Goal: Task Accomplishment & Management: Use online tool/utility

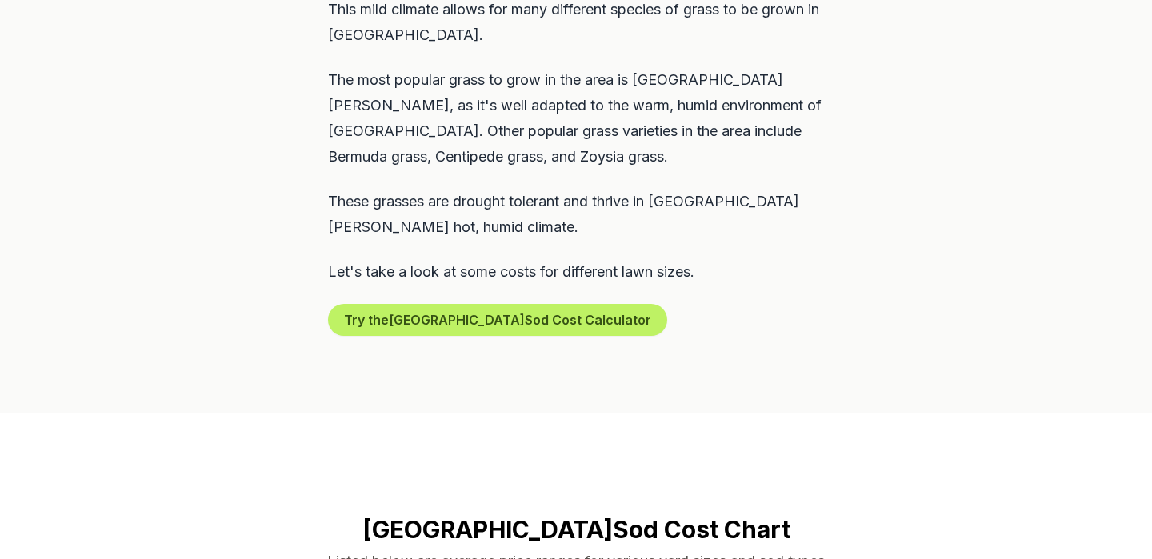
scroll to position [942, 0]
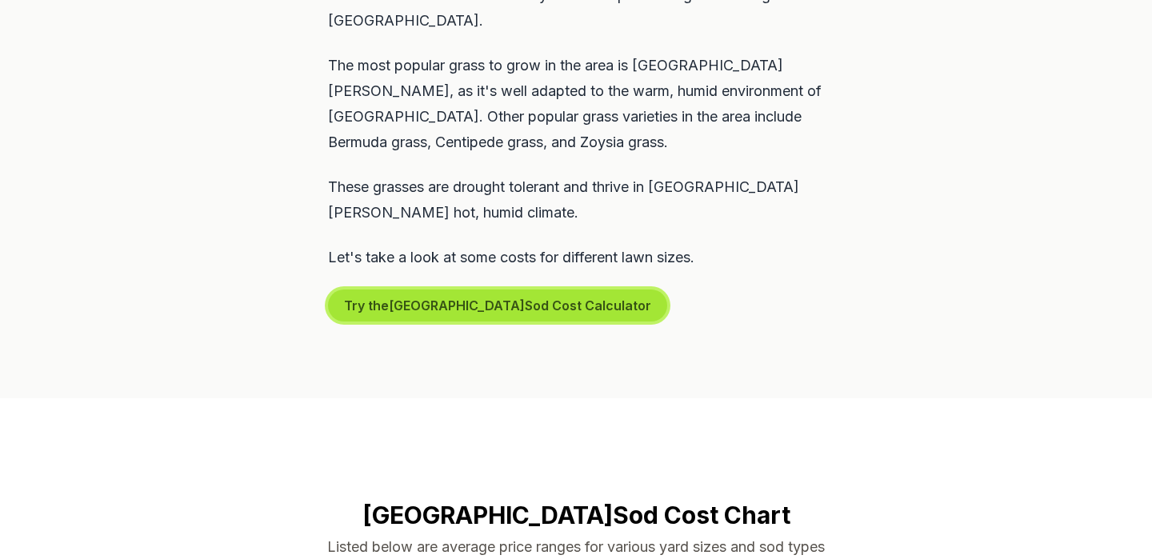
click at [428, 290] on button "Try the St. Augustine Sod Cost Calculator" at bounding box center [497, 306] width 339 height 32
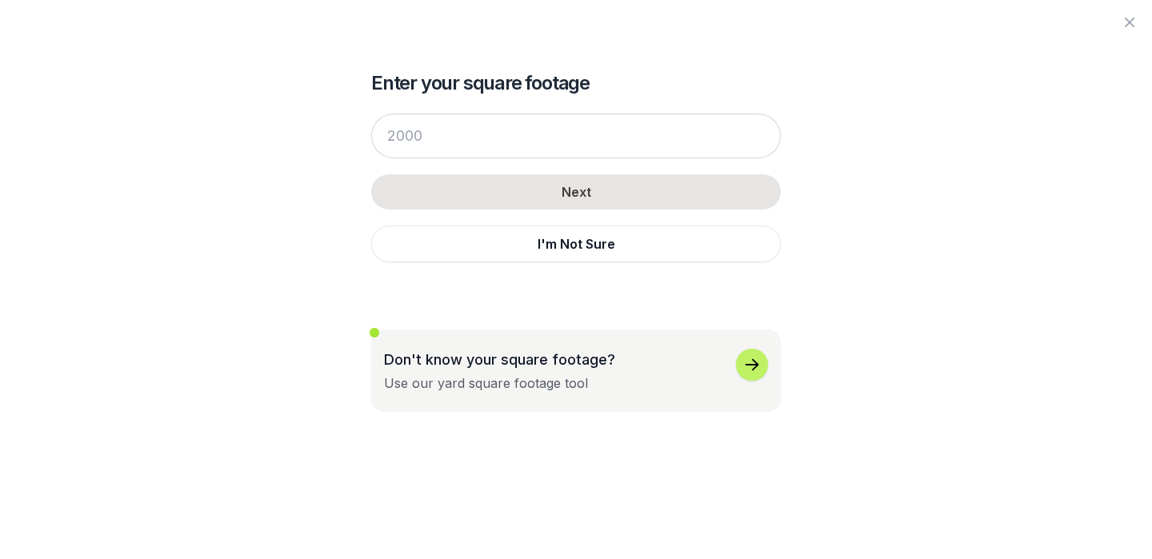
click at [747, 365] on icon "button" at bounding box center [752, 364] width 14 height 11
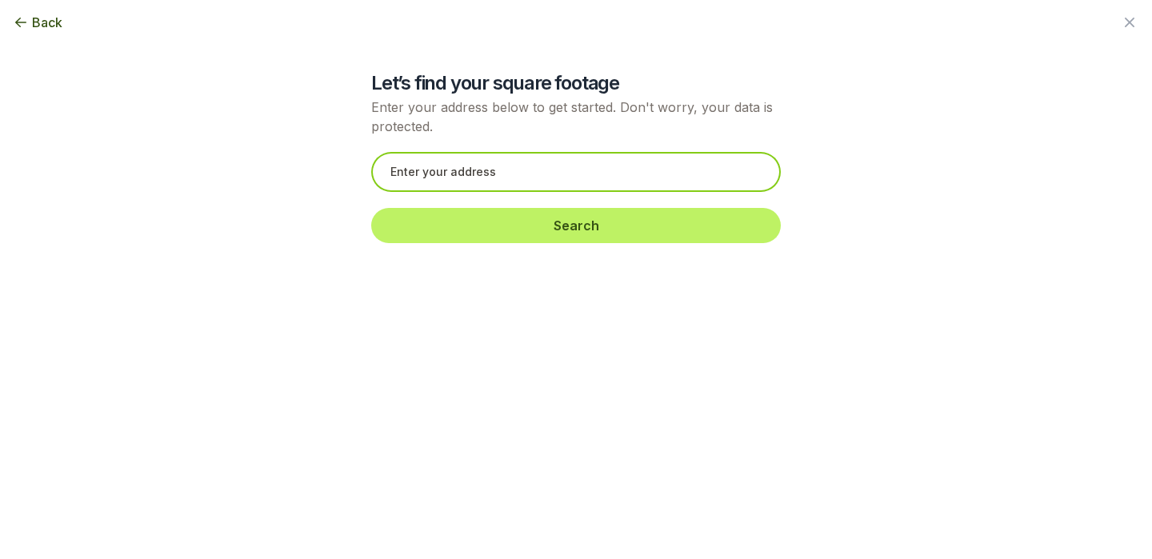
click at [458, 183] on input "text" at bounding box center [576, 172] width 410 height 40
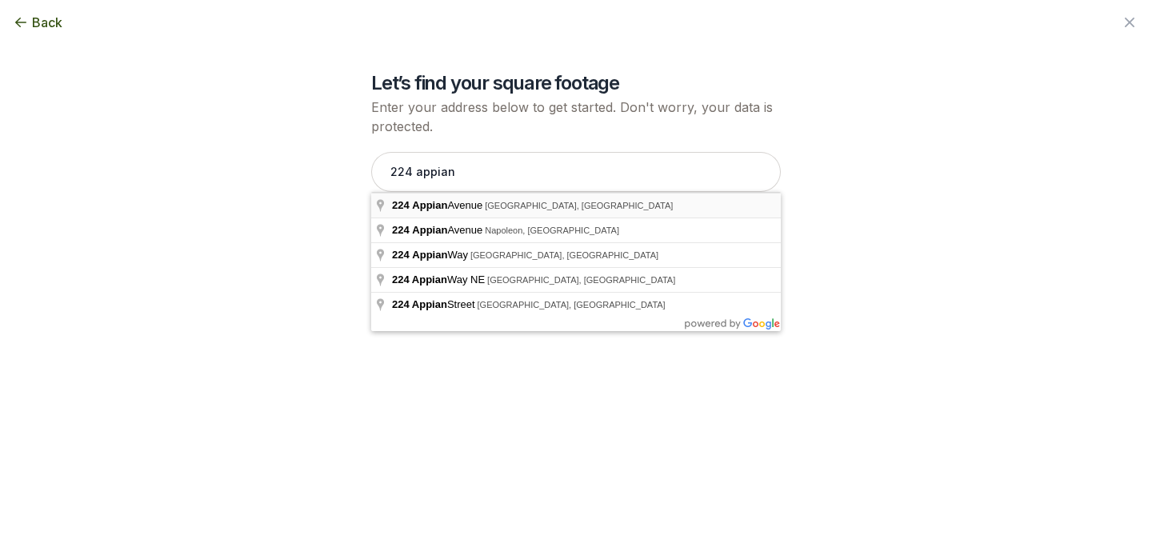
type input "[STREET_ADDRESS]"
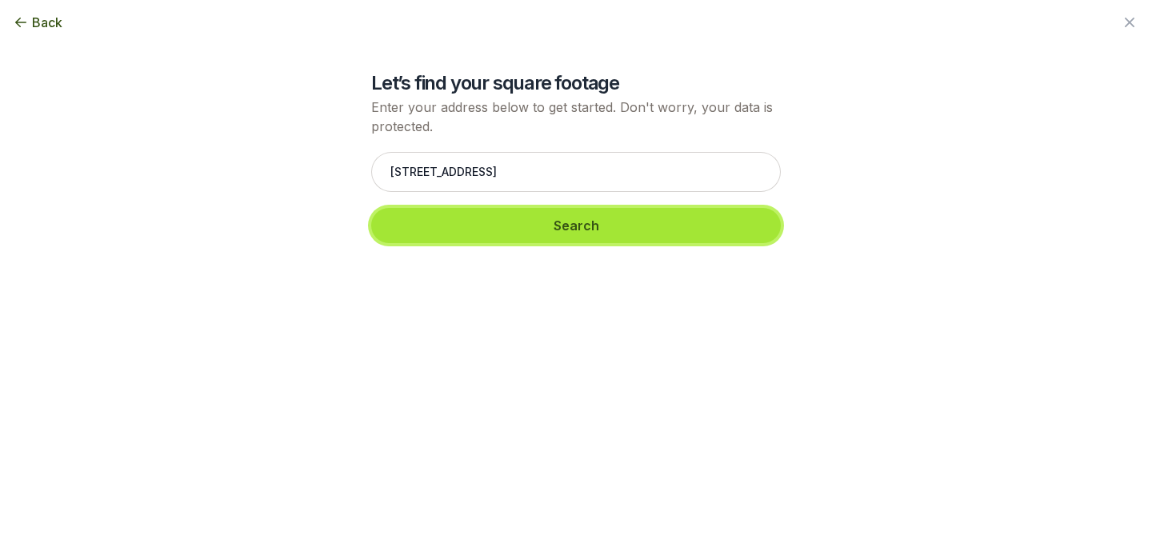
click at [506, 238] on button "Search" at bounding box center [576, 225] width 410 height 35
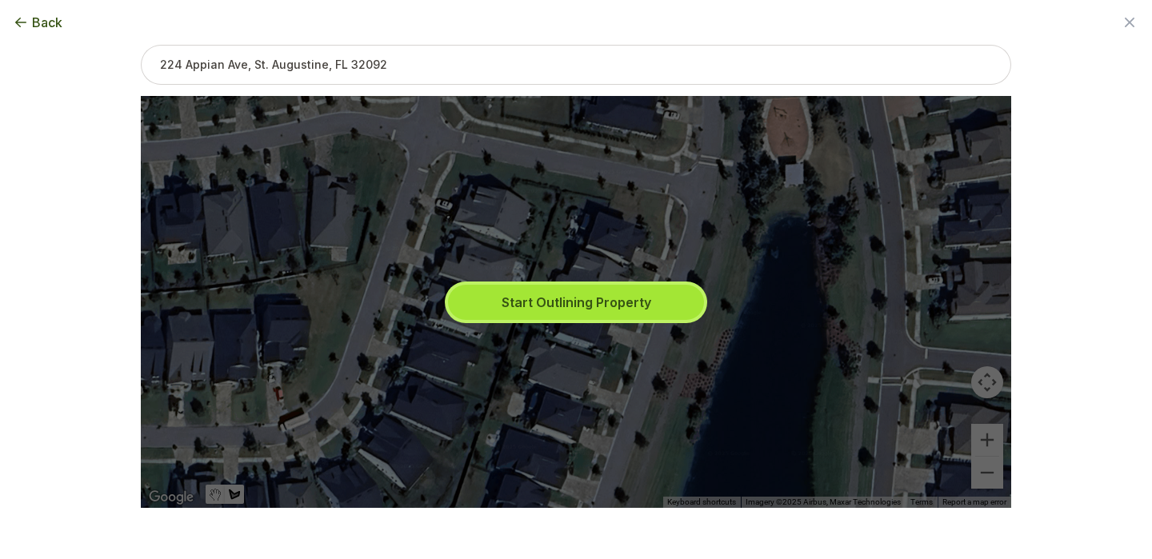
click at [505, 293] on button "Start Outlining Property" at bounding box center [576, 302] width 256 height 35
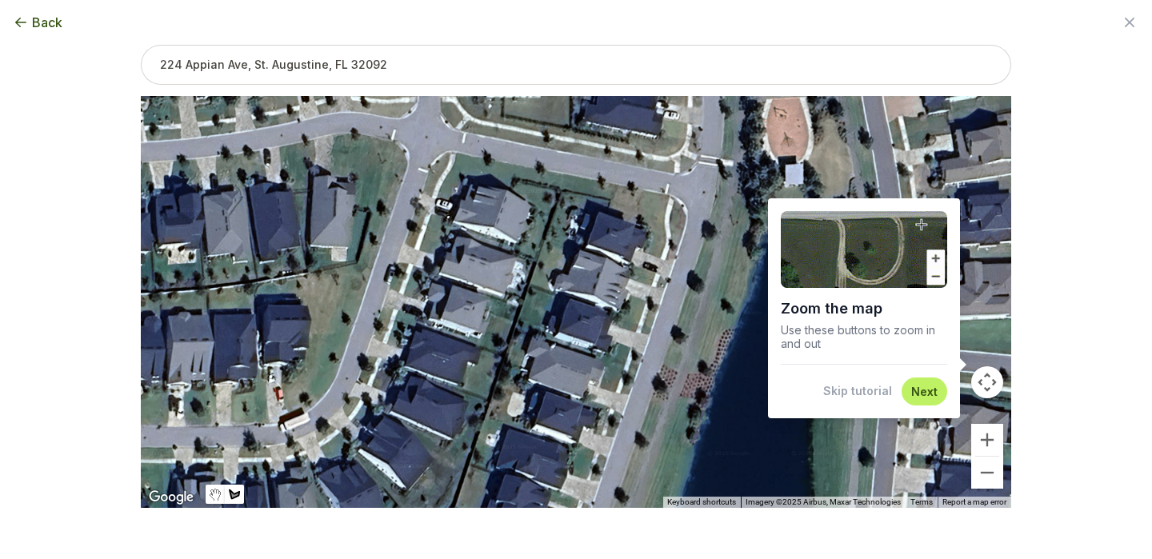
click at [919, 395] on button "Next" at bounding box center [924, 391] width 26 height 15
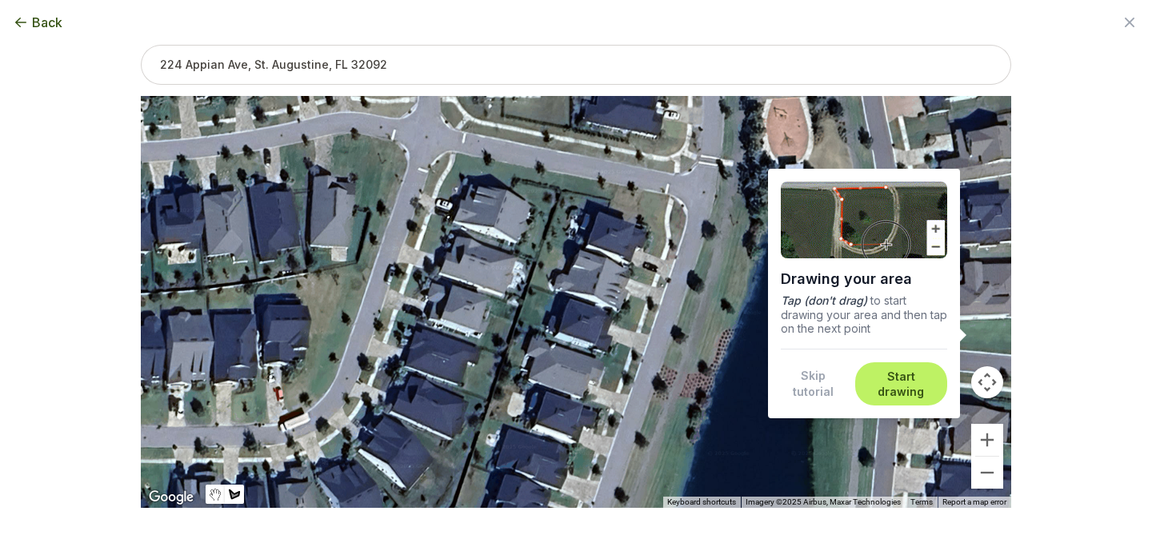
click at [903, 383] on button "Start drawing" at bounding box center [901, 384] width 73 height 31
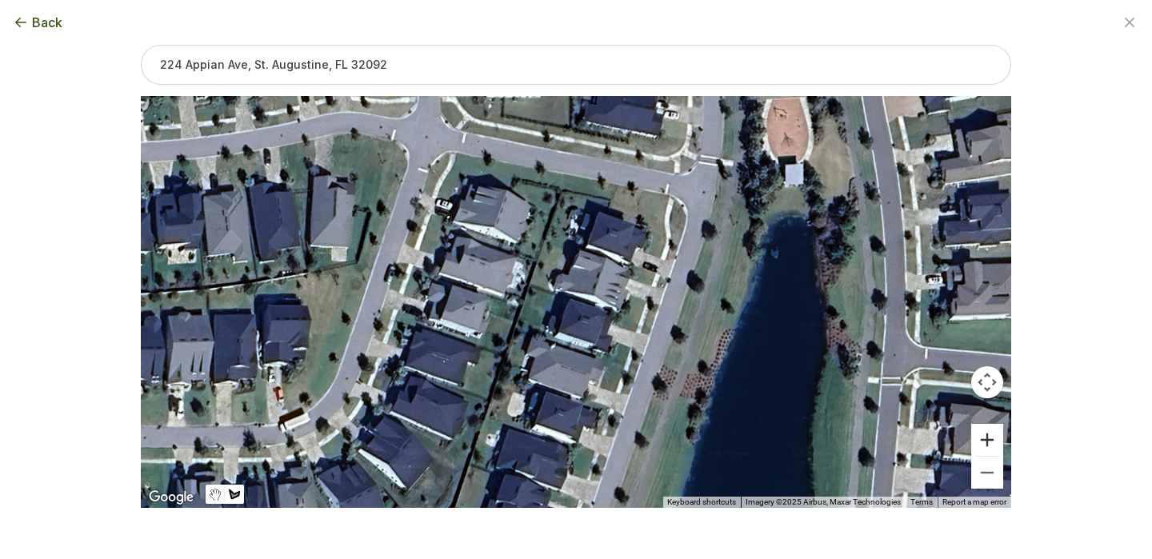
click at [995, 443] on button "Zoom in" at bounding box center [987, 440] width 32 height 32
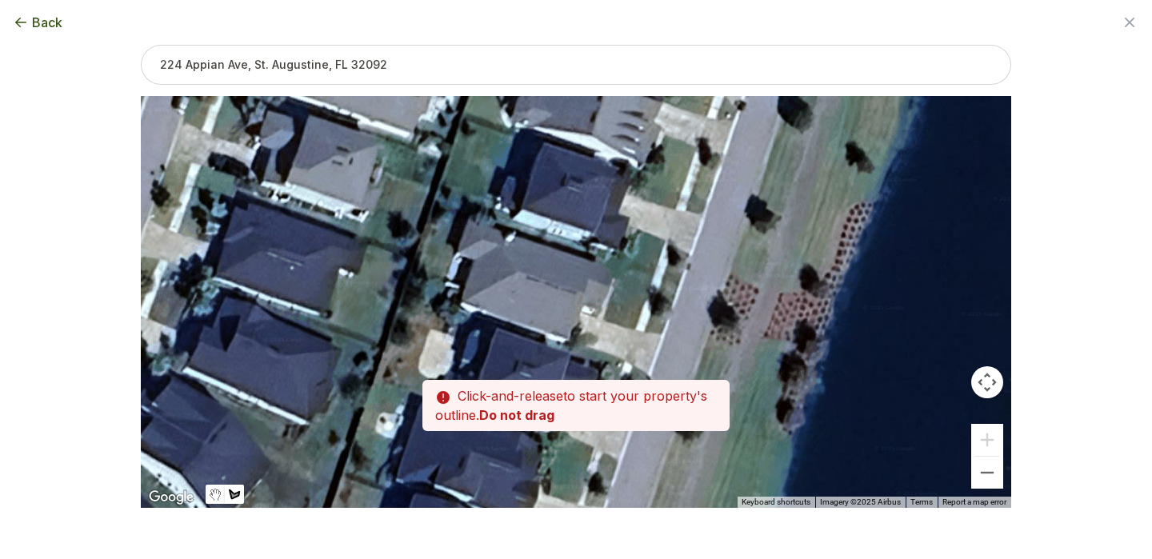
drag, startPoint x: 733, startPoint y: 397, endPoint x: 713, endPoint y: 242, distance: 155.8
click at [713, 242] on div at bounding box center [576, 302] width 870 height 412
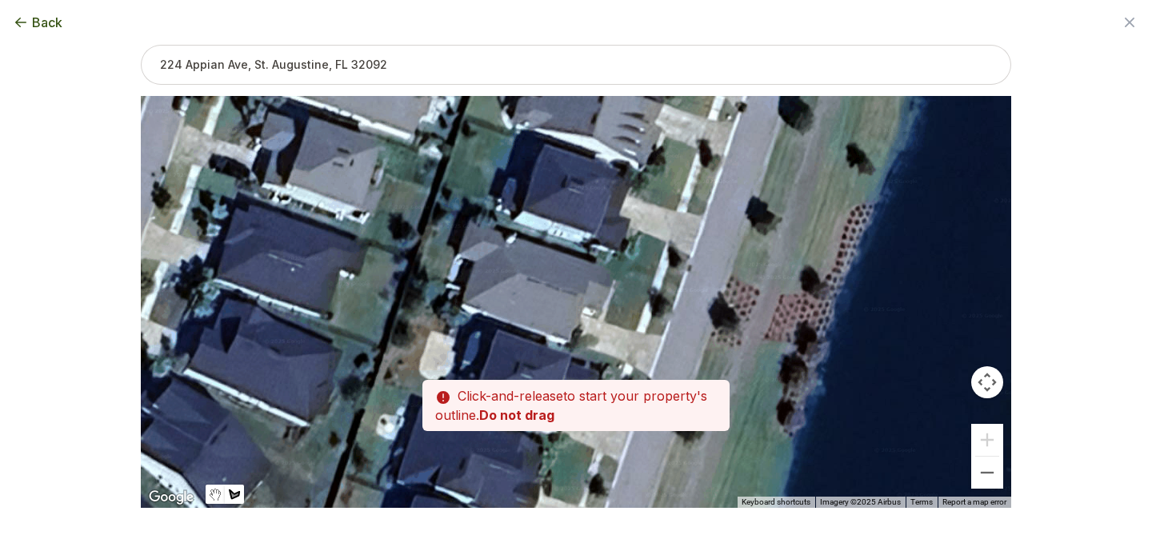
click at [661, 334] on div at bounding box center [576, 302] width 870 height 412
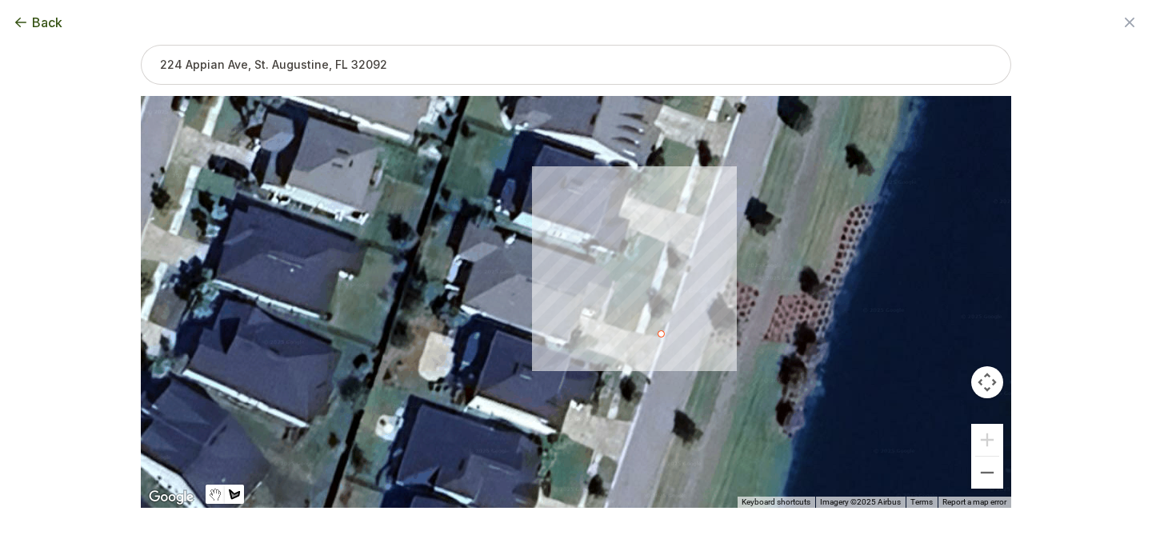
click at [679, 279] on div at bounding box center [576, 302] width 870 height 412
click at [609, 262] on div at bounding box center [576, 302] width 870 height 412
click at [609, 322] on div at bounding box center [576, 302] width 870 height 412
click at [660, 337] on div at bounding box center [576, 302] width 870 height 412
type input "1022"
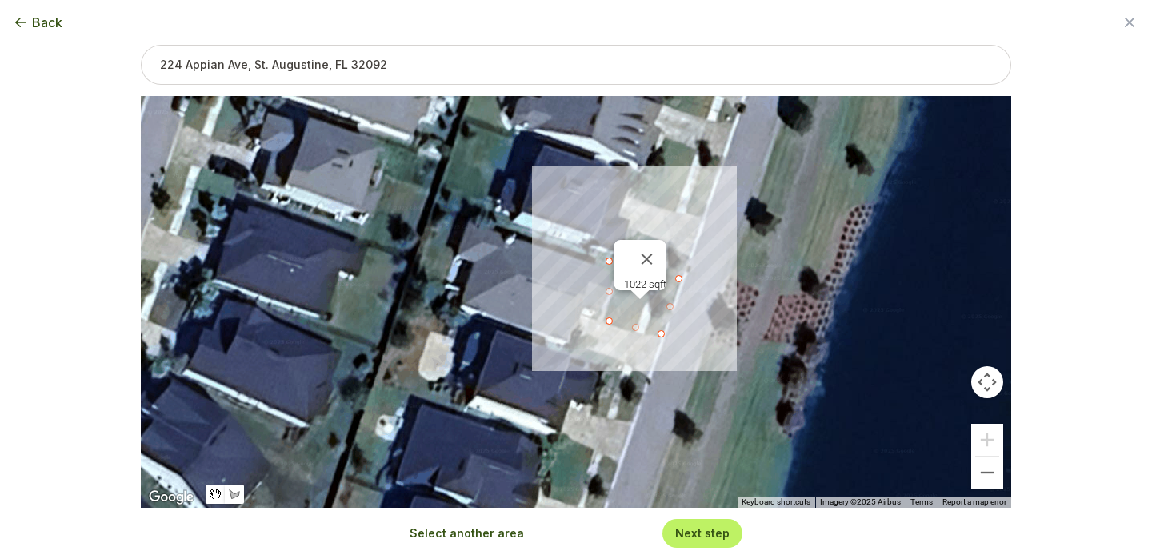
click at [581, 354] on div "1022 sqft" at bounding box center [576, 302] width 870 height 412
click at [693, 532] on button "Next step" at bounding box center [702, 532] width 54 height 15
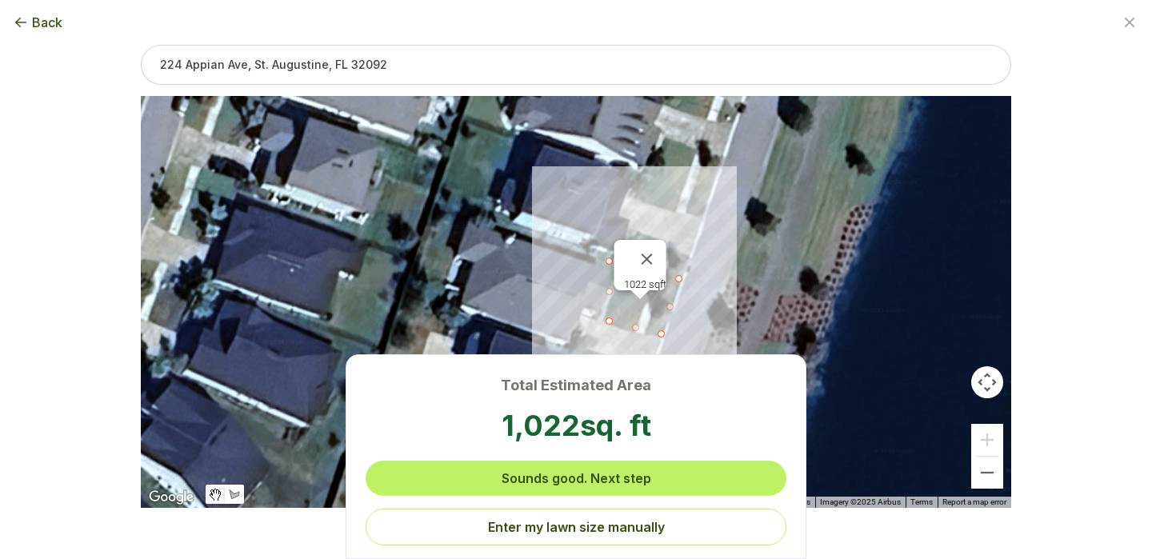
scroll to position [0, 0]
click at [68, 146] on div "Total Estimated Area 1,022 sq. ft Sounds good. Next step Enter my lawn size man…" at bounding box center [576, 280] width 1101 height 508
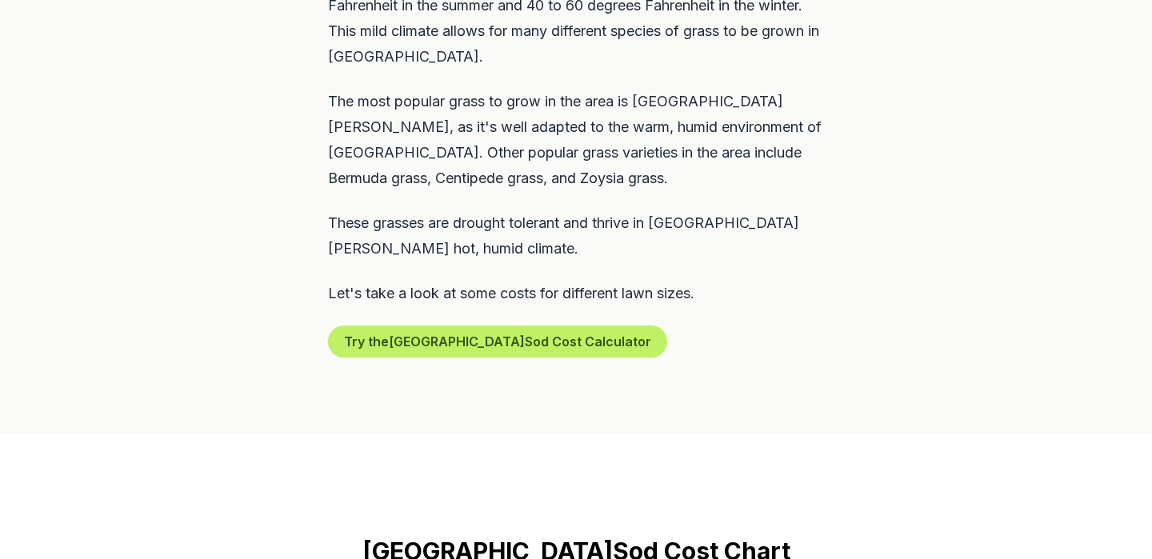
scroll to position [906, 0]
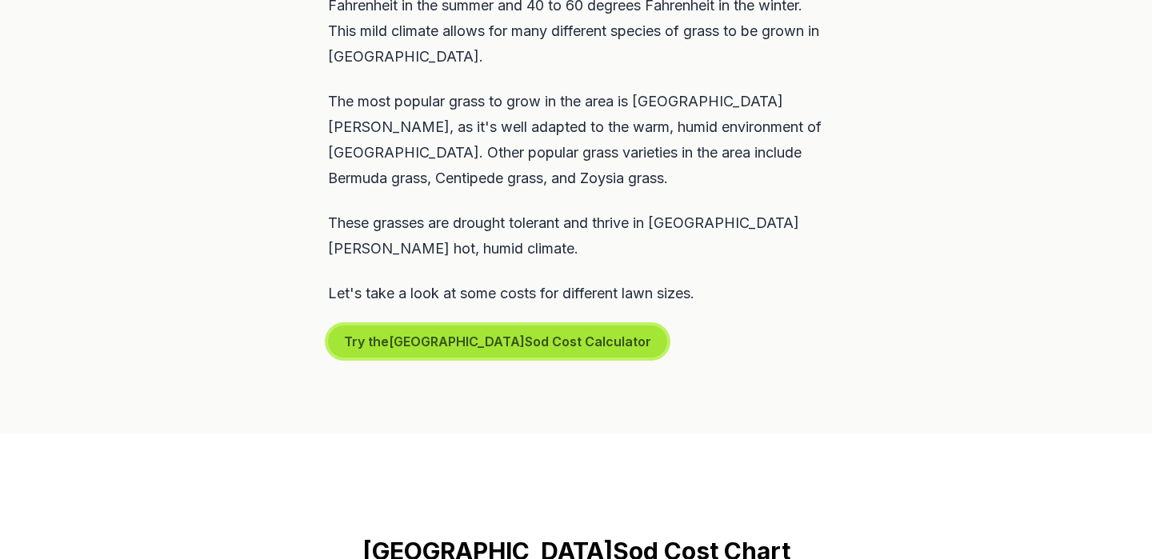
click at [469, 326] on button "Try the St. Augustine Sod Cost Calculator" at bounding box center [497, 342] width 339 height 32
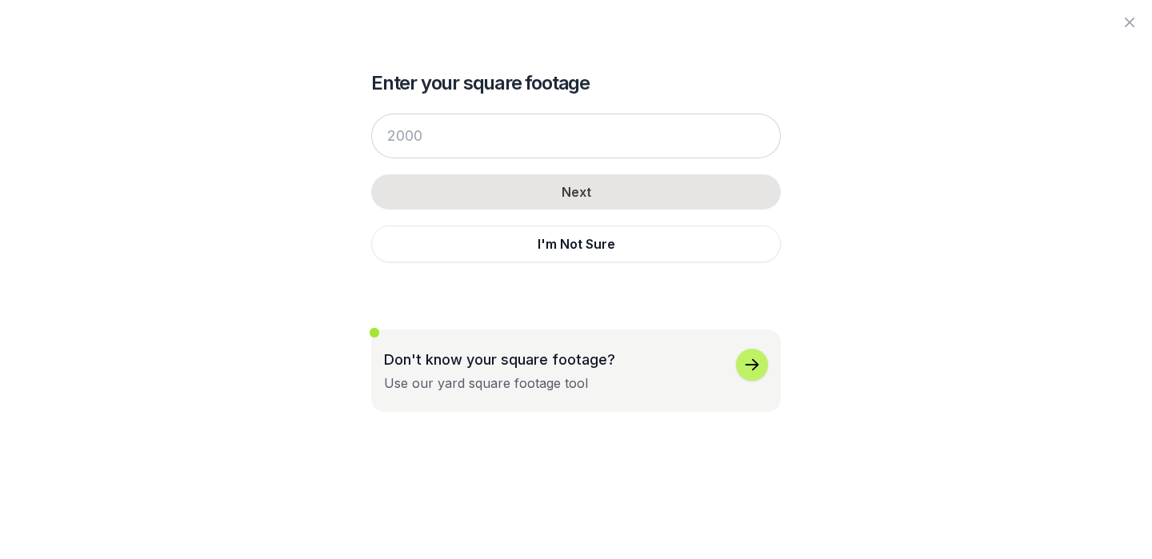
click at [750, 361] on icon "button" at bounding box center [751, 364] width 19 height 19
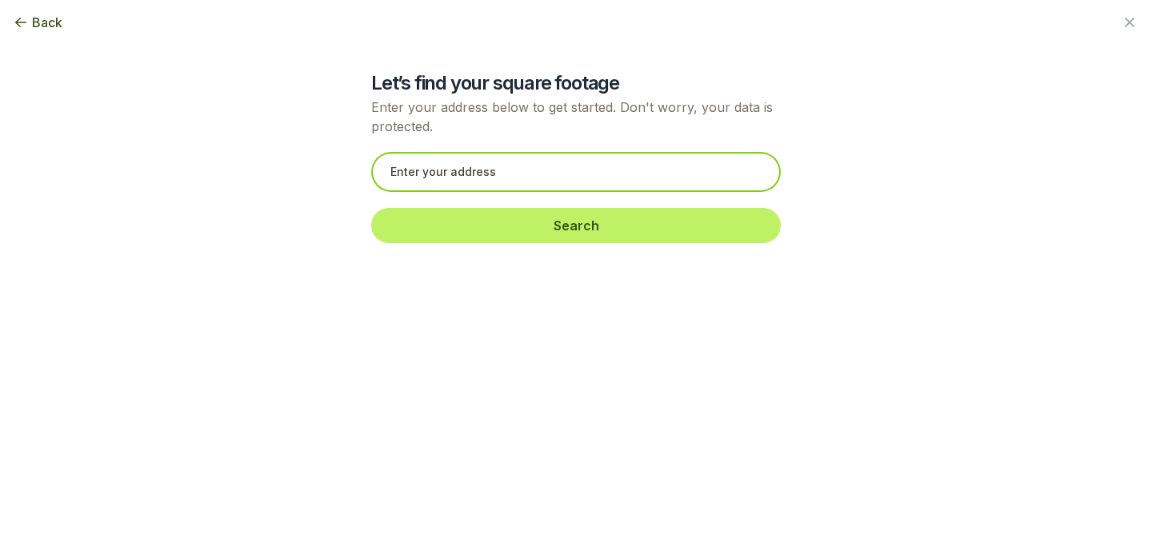
click at [522, 168] on input "text" at bounding box center [576, 172] width 410 height 40
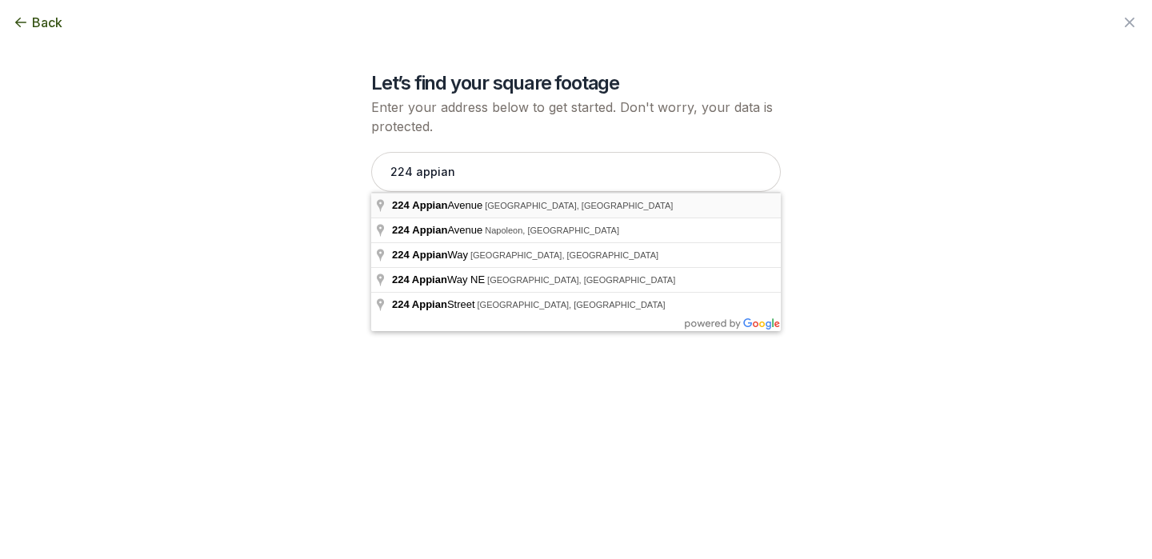
type input "[STREET_ADDRESS]"
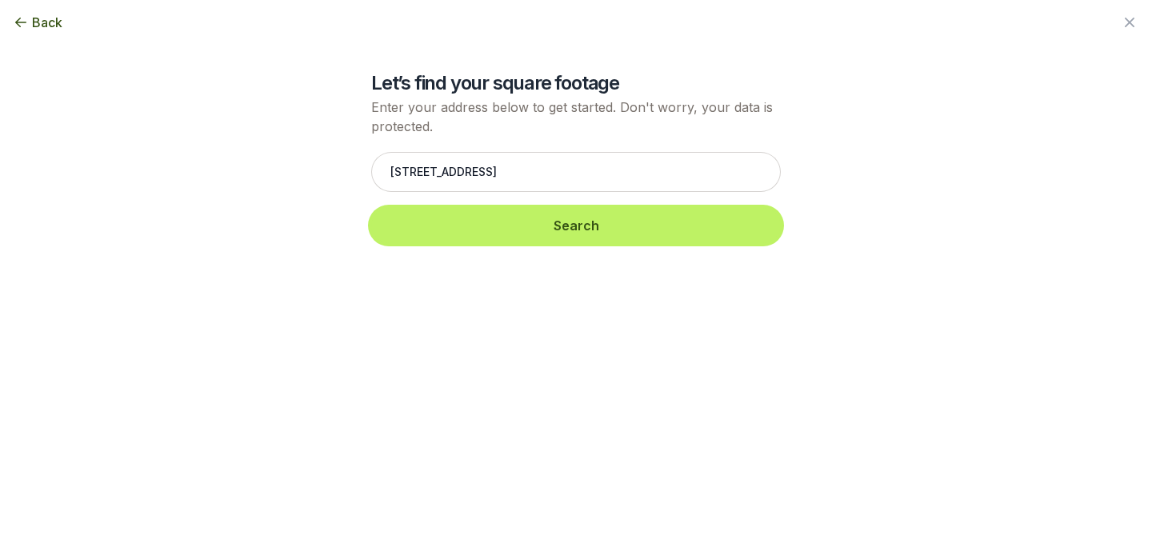
click at [545, 218] on button "Search" at bounding box center [576, 225] width 410 height 35
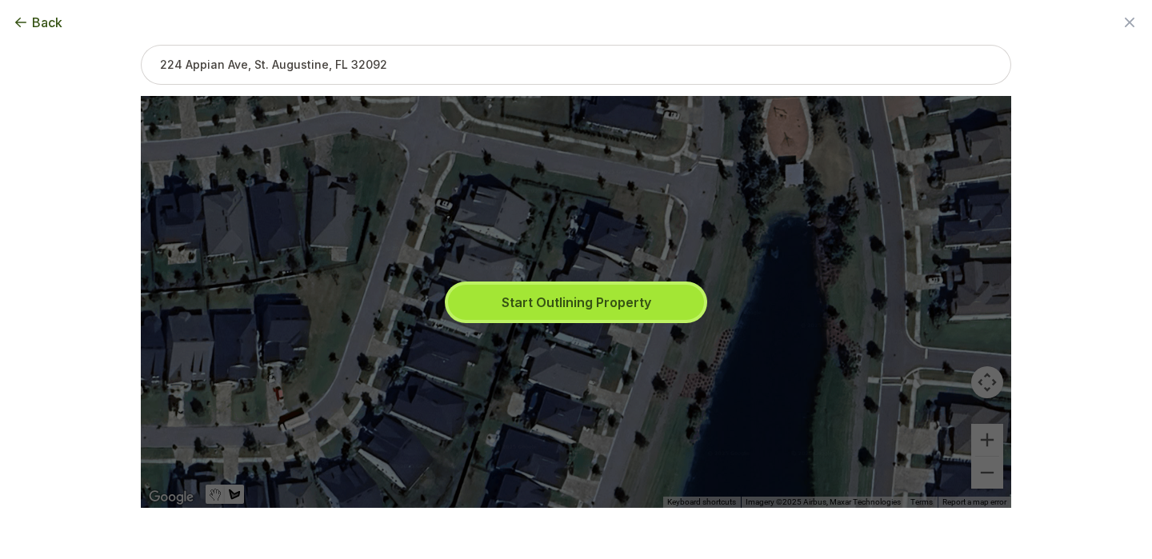
click at [637, 295] on button "Start Outlining Property" at bounding box center [576, 302] width 256 height 35
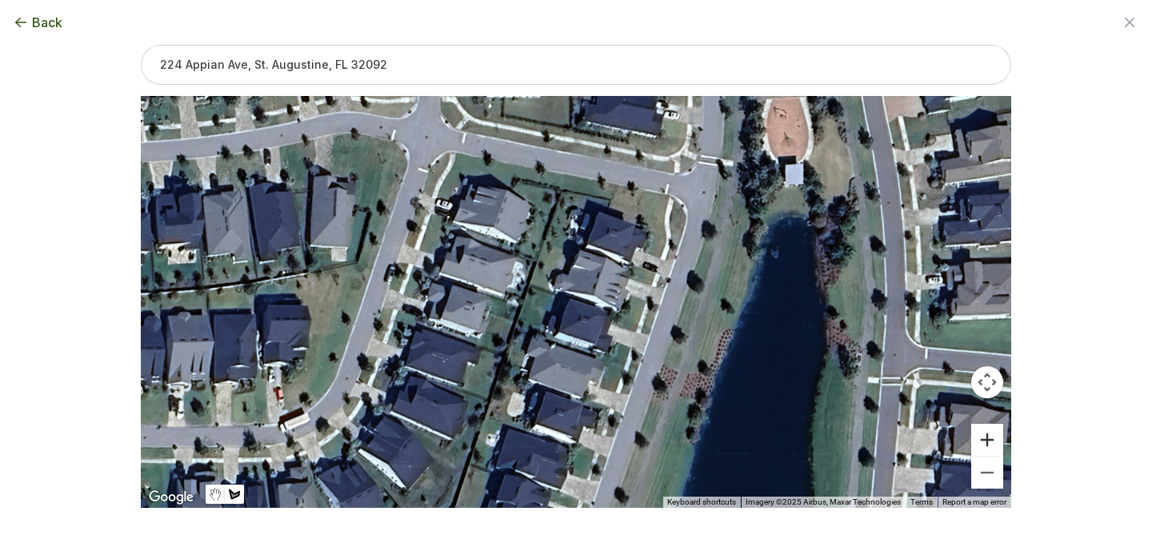
click at [987, 444] on button "Zoom in" at bounding box center [987, 440] width 32 height 32
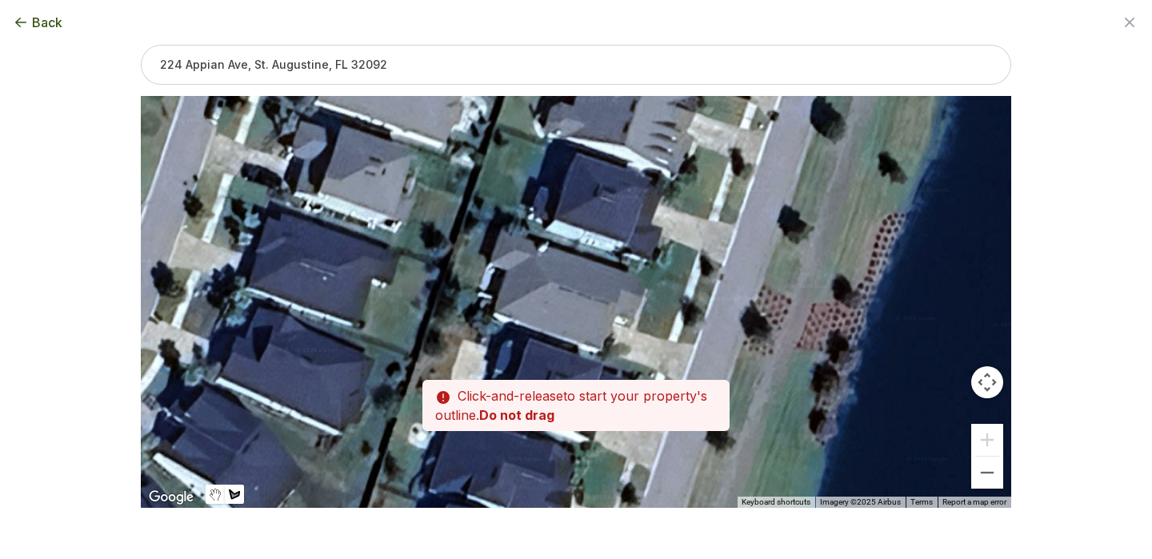
drag, startPoint x: 771, startPoint y: 402, endPoint x: 783, endPoint y: 258, distance: 144.5
click at [783, 258] on div at bounding box center [576, 302] width 870 height 412
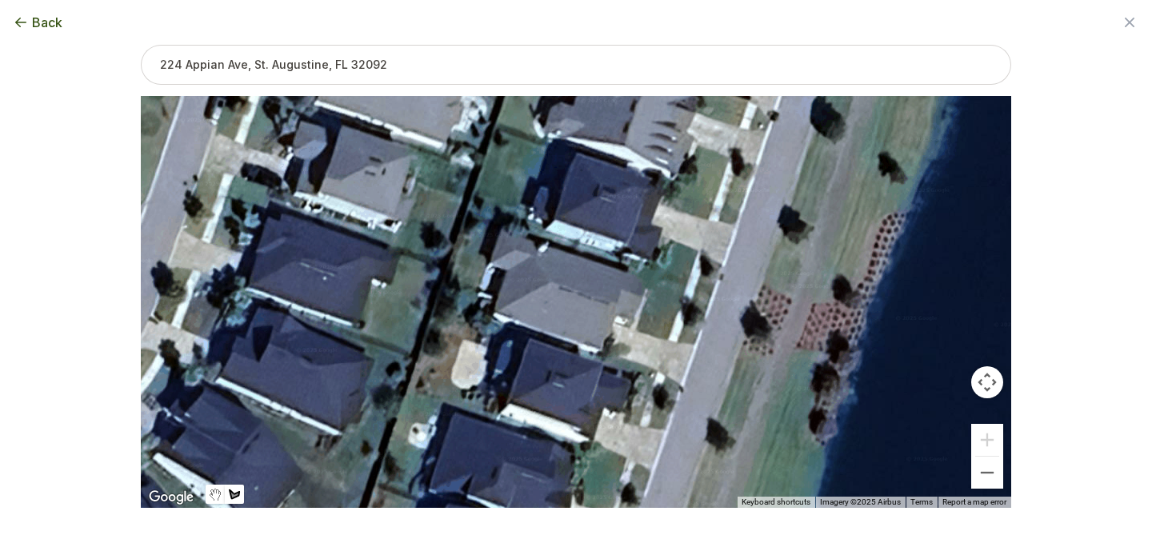
click at [712, 292] on div at bounding box center [576, 302] width 870 height 412
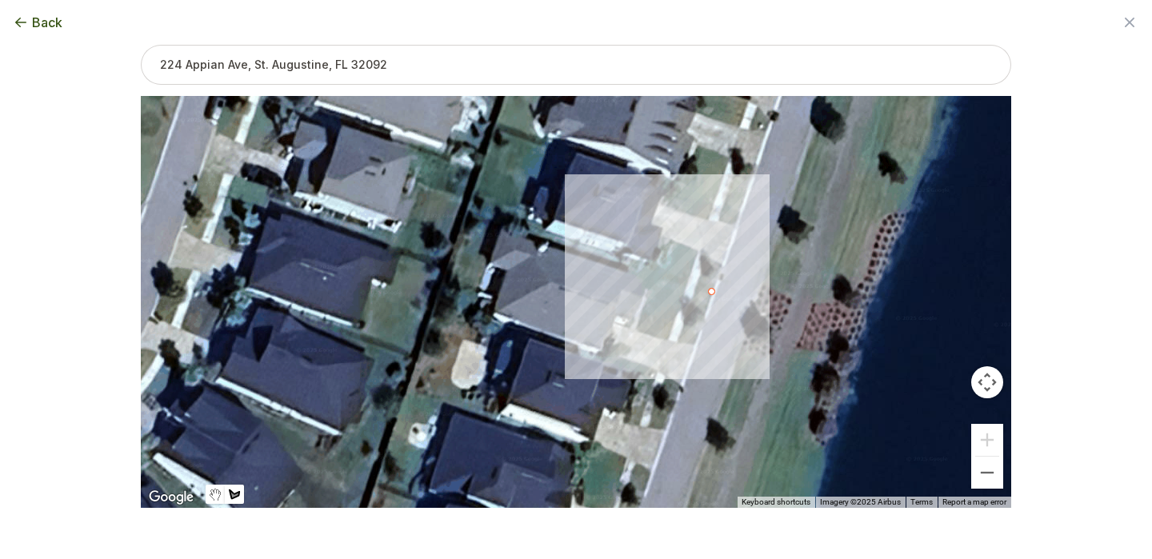
click at [629, 262] on div at bounding box center [576, 302] width 870 height 412
click at [641, 329] on div at bounding box center [576, 302] width 870 height 412
click at [693, 344] on div at bounding box center [576, 302] width 870 height 412
click at [712, 294] on div at bounding box center [576, 302] width 870 height 412
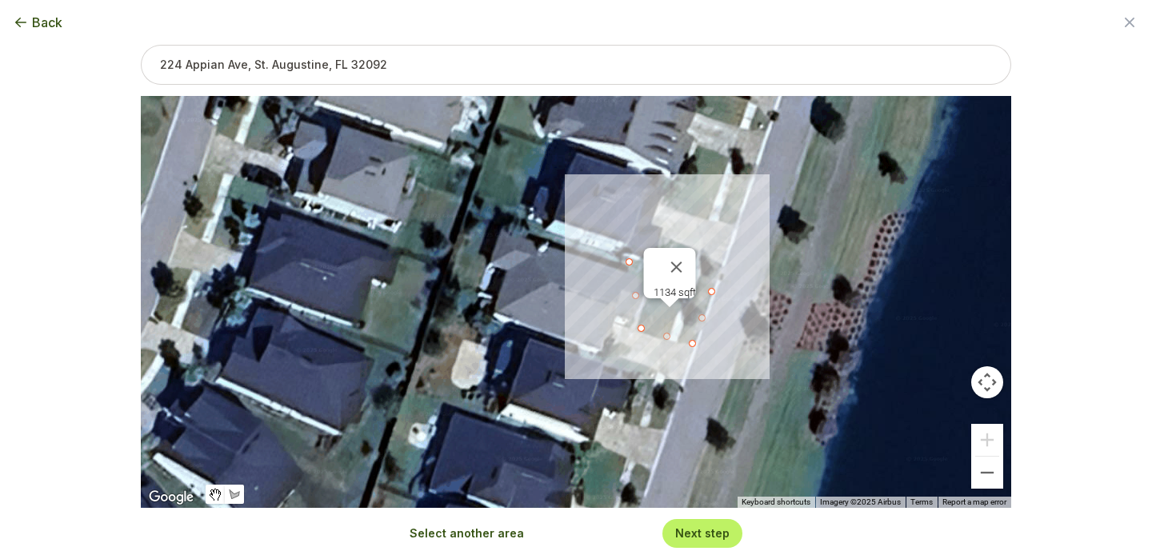
click at [474, 220] on div "1134 sqft" at bounding box center [576, 302] width 870 height 412
click at [684, 252] on button "Close" at bounding box center [676, 267] width 38 height 38
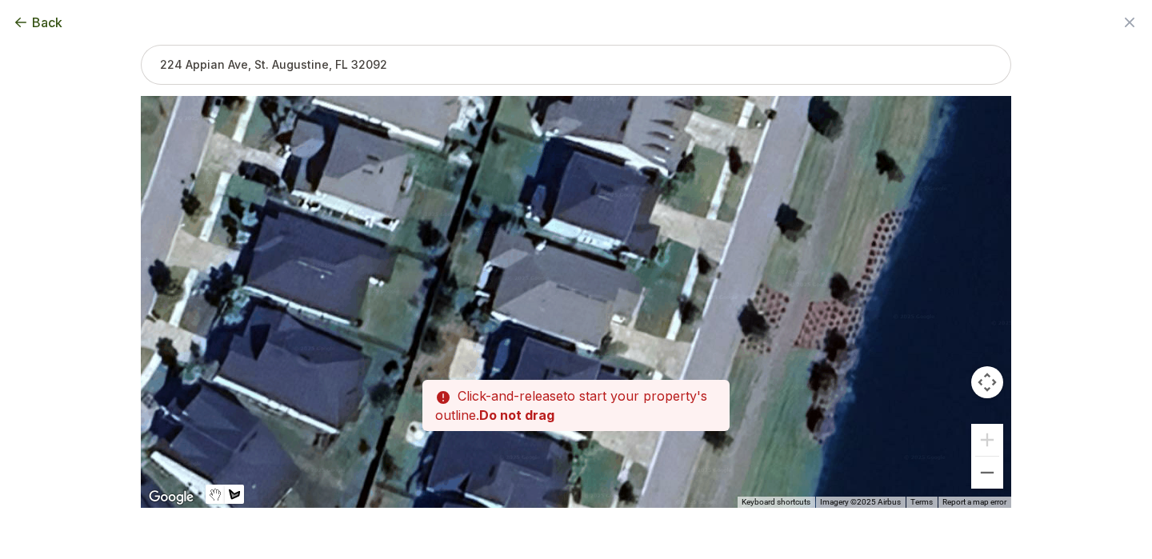
click at [668, 394] on div "Zoom the map Use these buttons to zoom in and out Skip tutorial Next ← Move lef…" at bounding box center [576, 251] width 870 height 412
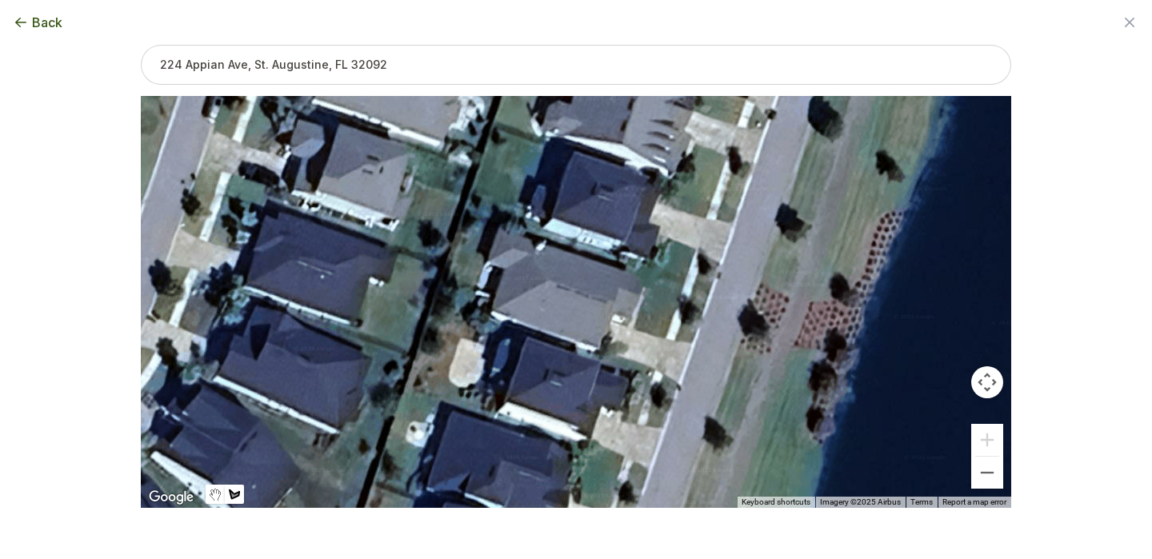
click at [711, 292] on div at bounding box center [576, 302] width 870 height 412
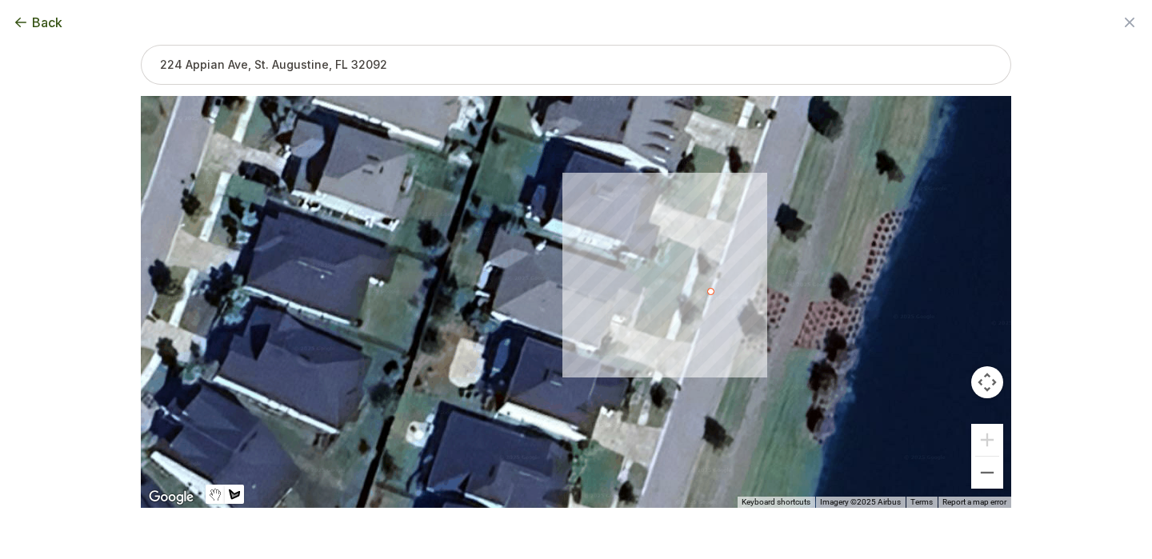
click at [645, 272] on div at bounding box center [576, 302] width 870 height 412
click at [605, 363] on div at bounding box center [576, 302] width 870 height 412
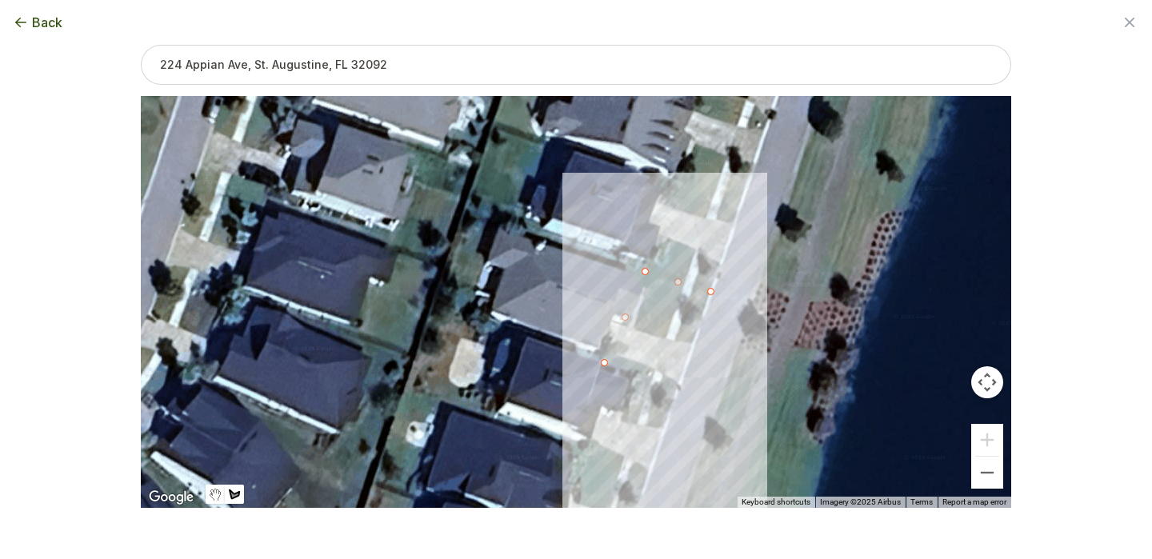
click at [677, 385] on div at bounding box center [576, 302] width 870 height 412
click at [710, 295] on div at bounding box center [576, 302] width 870 height 412
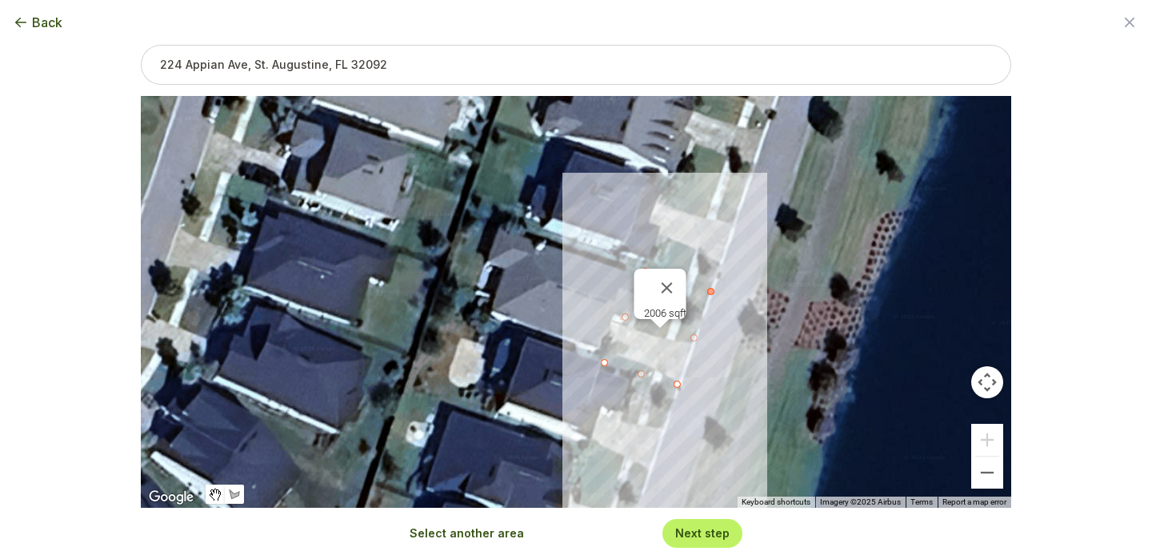
type input "2006"
click at [481, 262] on div "2006 sqft" at bounding box center [576, 302] width 870 height 412
click at [719, 534] on button "Next step" at bounding box center [702, 532] width 54 height 15
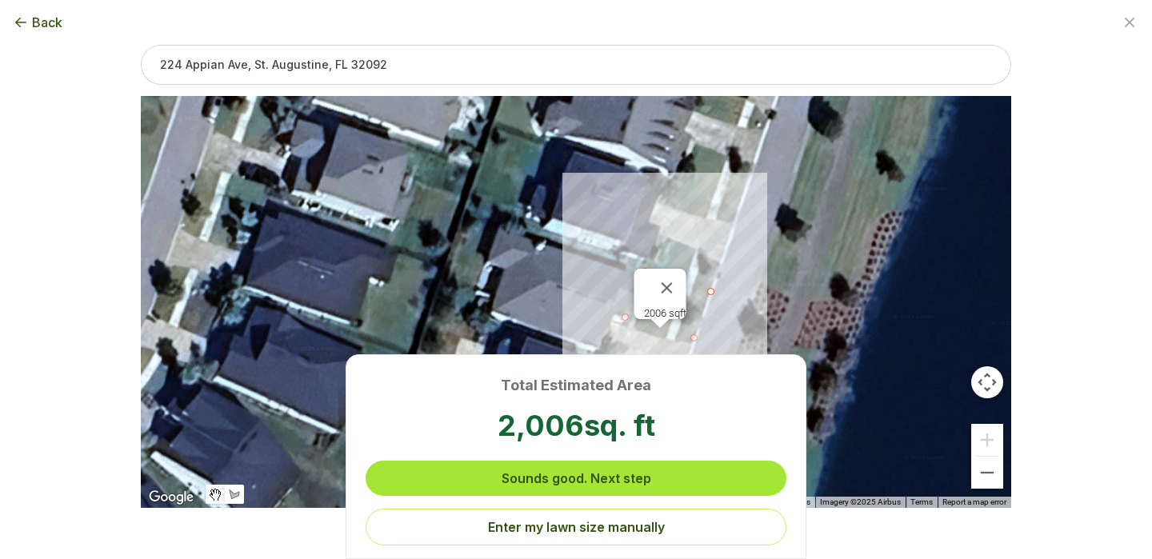
click at [685, 485] on button "Sounds good. Next step" at bounding box center [576, 478] width 421 height 35
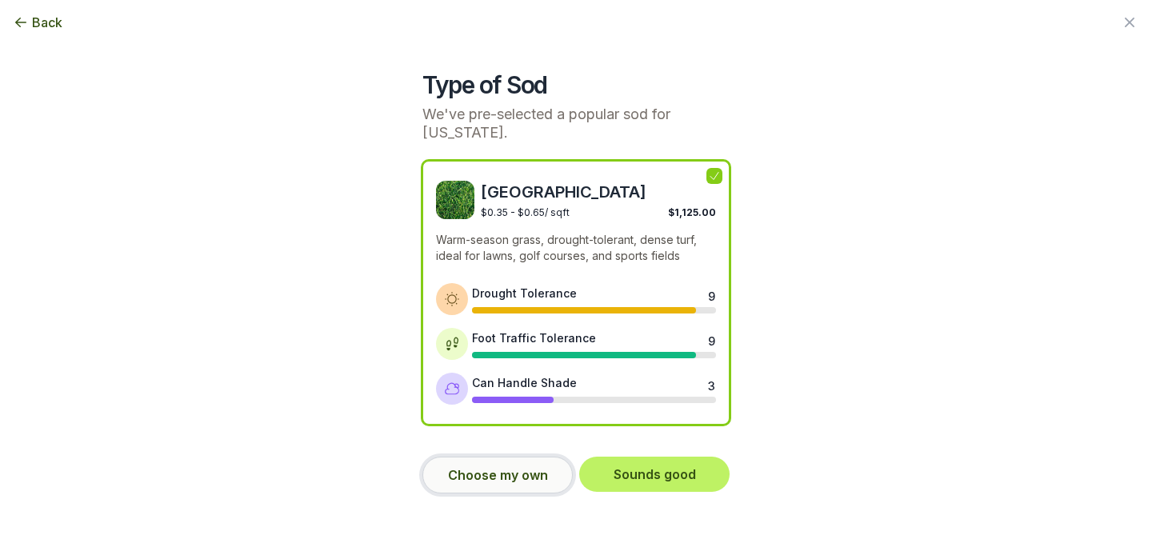
click at [490, 476] on button "Choose my own" at bounding box center [497, 475] width 150 height 37
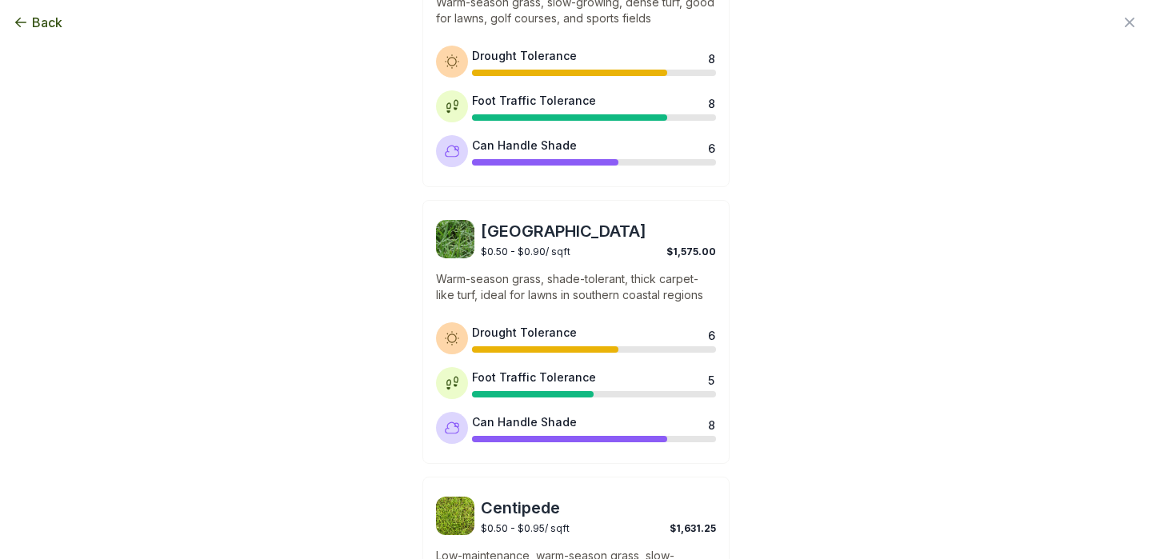
scroll to position [789, 0]
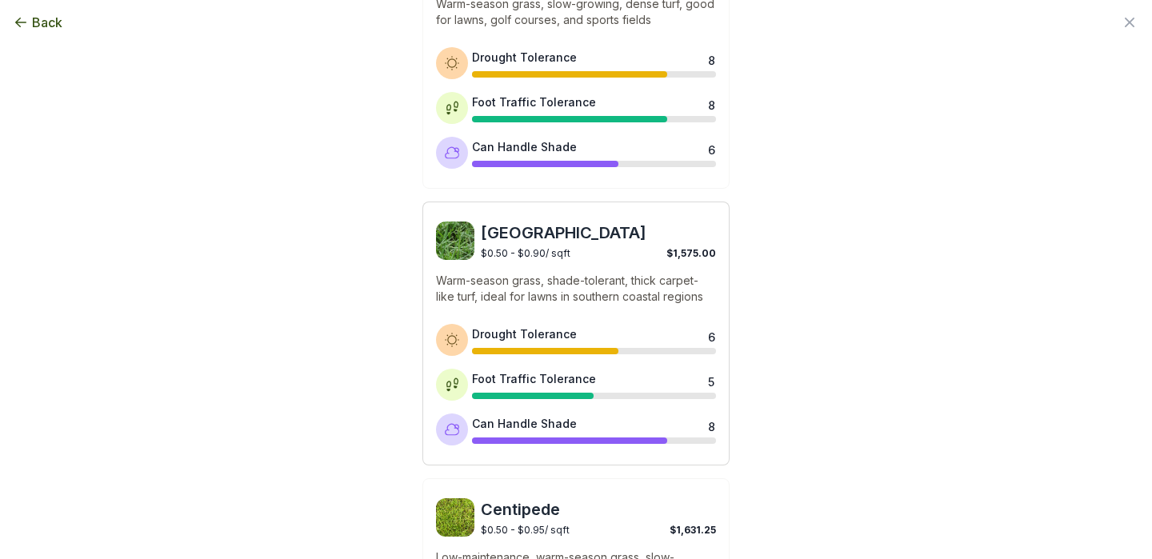
click at [576, 312] on div "St. Augustine $0.50 - $0.90 / sqft $1,575.00 Warm-season grass, shade-tolerant,…" at bounding box center [575, 334] width 307 height 264
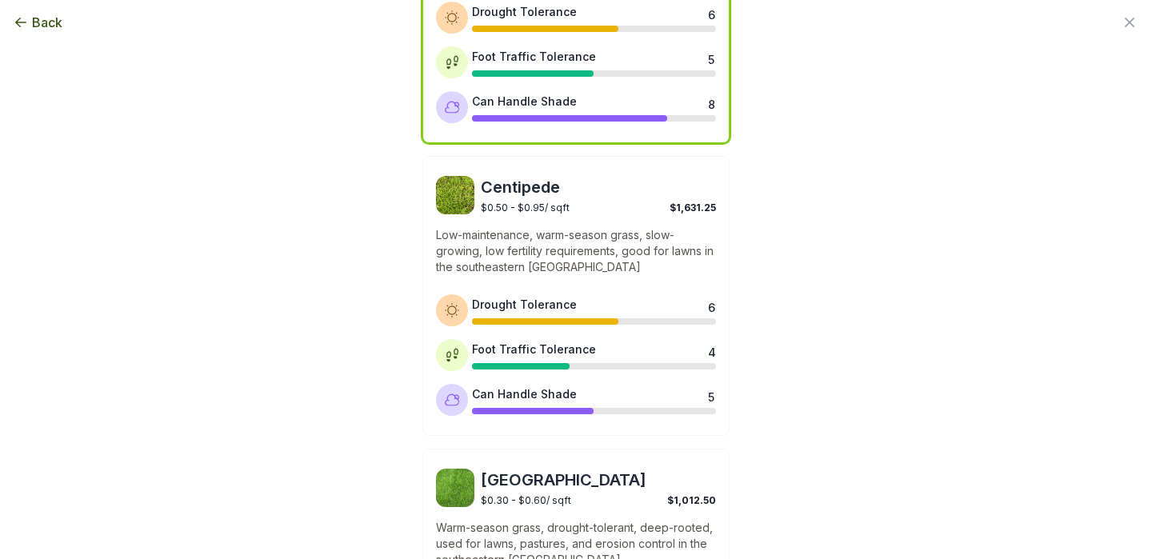
scroll to position [1361, 0]
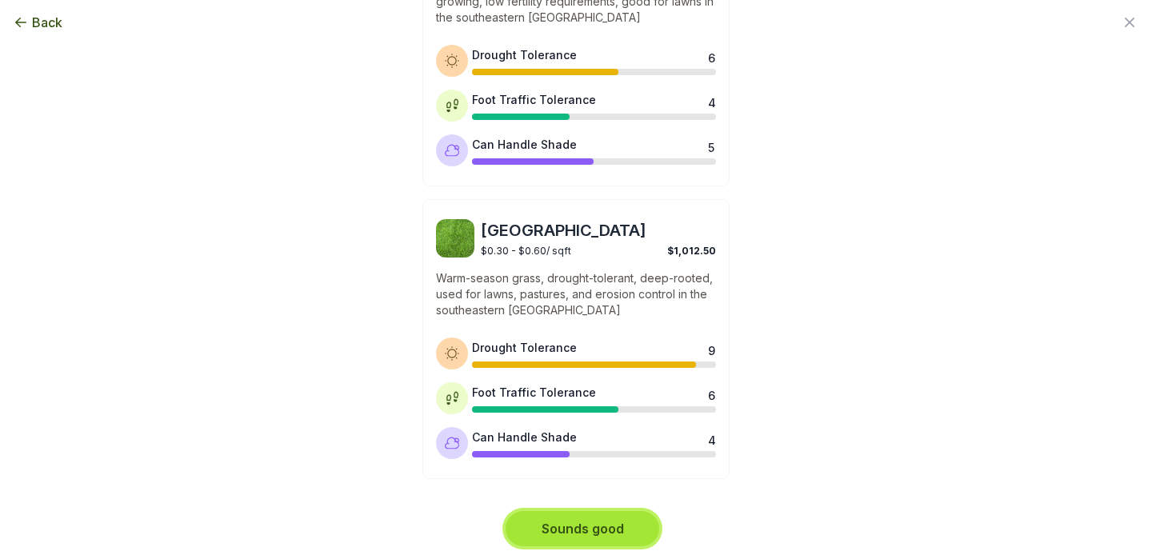
click at [584, 524] on button "Sounds good" at bounding box center [583, 528] width 154 height 35
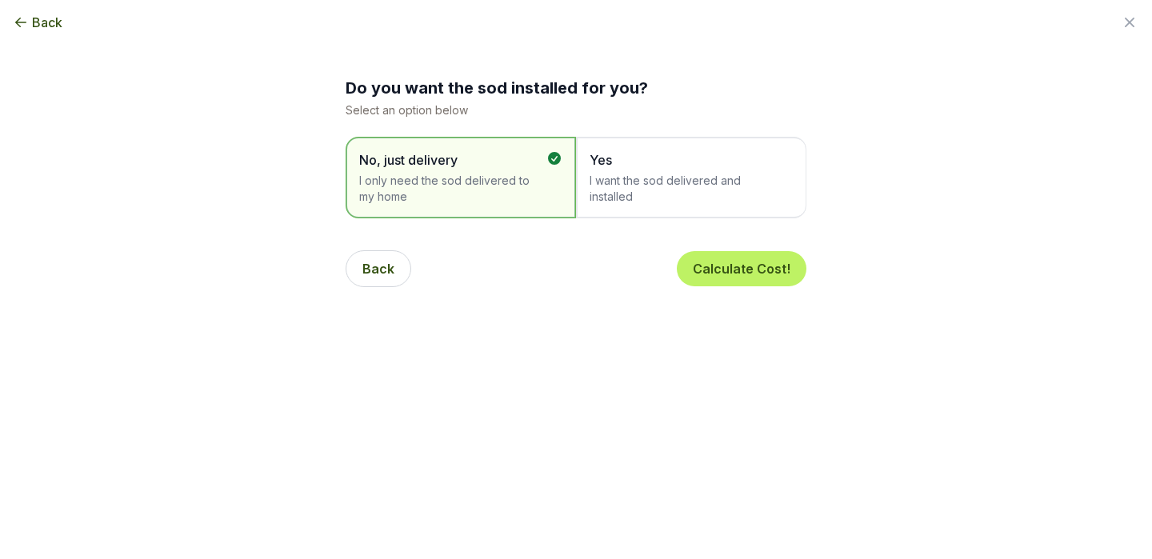
click at [637, 169] on span "Yes" at bounding box center [682, 159] width 187 height 19
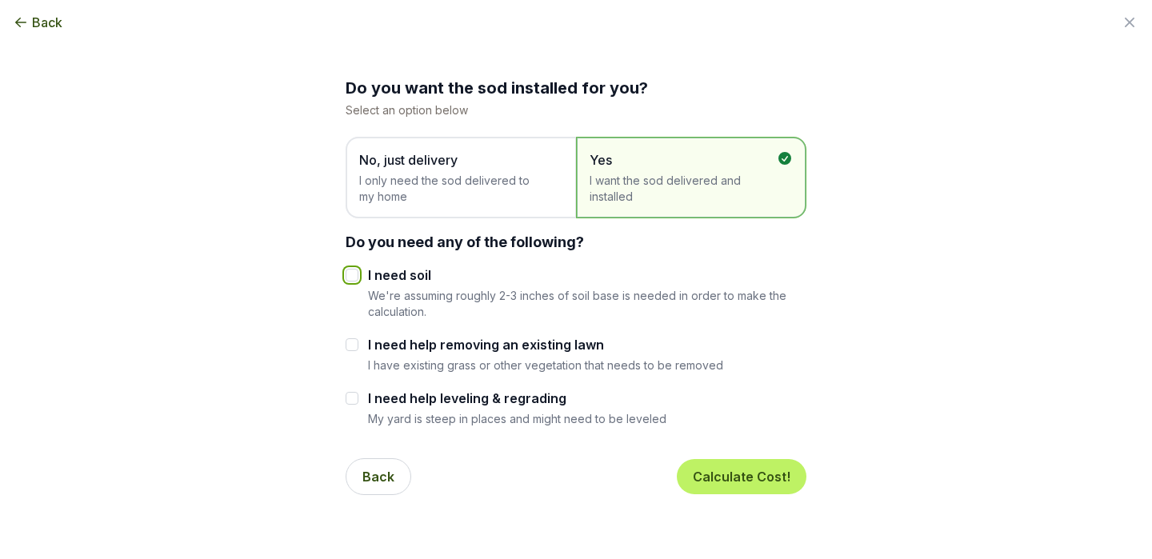
click at [354, 274] on input "I need soil" at bounding box center [352, 275] width 13 height 13
checkbox input "true"
click at [356, 342] on input "I need help removing an existing lawn" at bounding box center [352, 344] width 13 height 13
checkbox input "true"
click at [354, 397] on input "I need help leveling & regrading" at bounding box center [352, 398] width 13 height 13
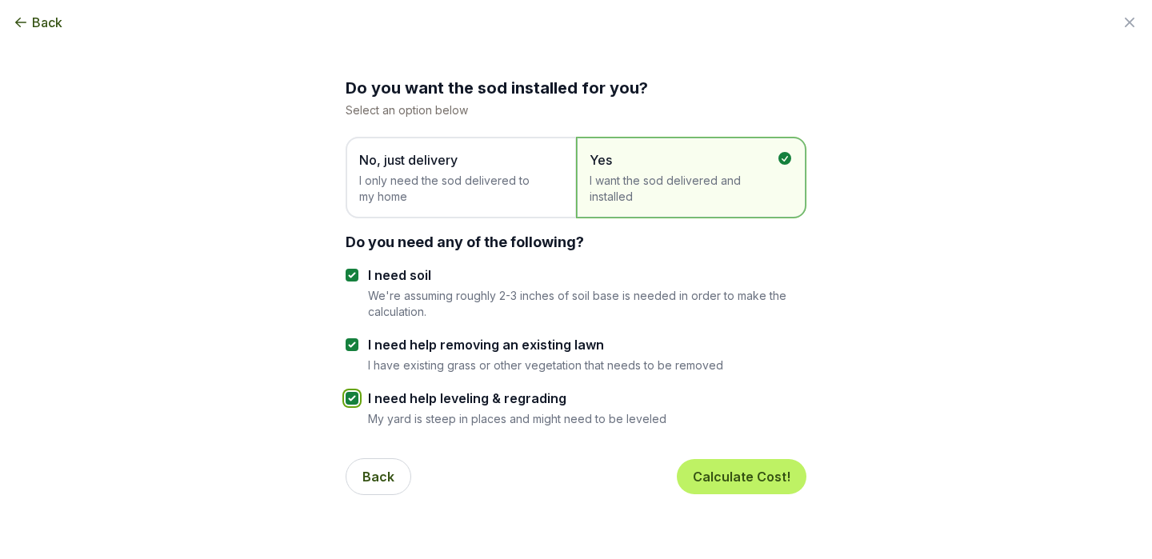
checkbox input "true"
click at [727, 466] on button "Calculate Cost!" at bounding box center [742, 476] width 130 height 35
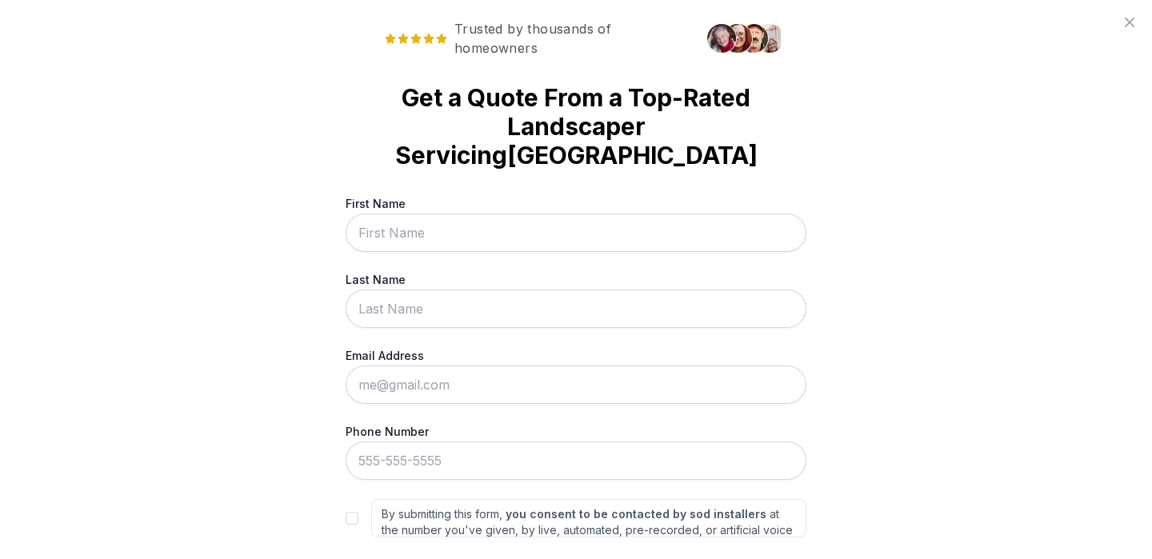
click at [190, 317] on div "Trusted by thousands of homeowners Get a Quote From a Top-Rated Landscaper Serv…" at bounding box center [576, 279] width 1152 height 559
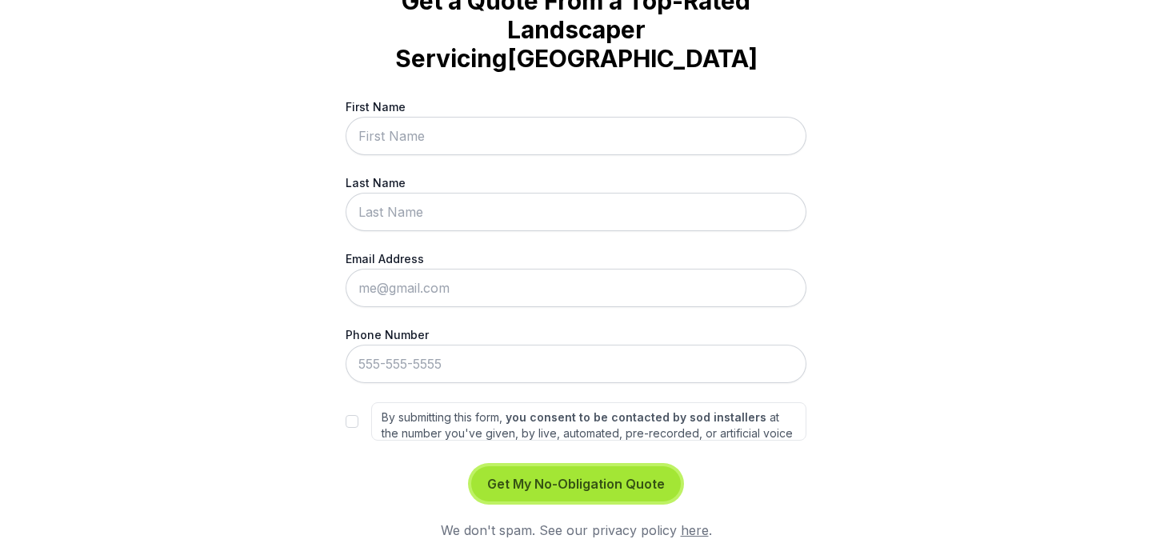
click at [544, 475] on button "Get My No-Obligation Quote" at bounding box center [576, 483] width 210 height 35
